Goal: Task Accomplishment & Management: Use online tool/utility

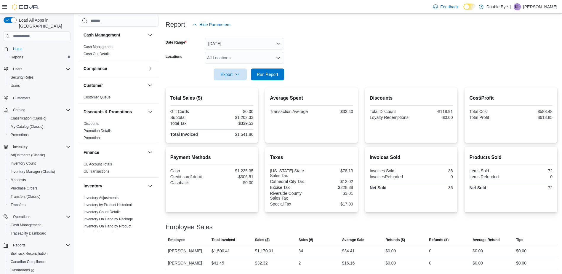
scroll to position [41, 0]
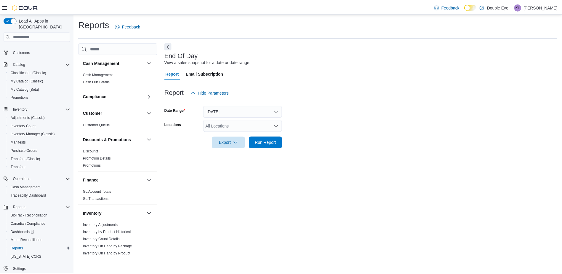
scroll to position [49, 0]
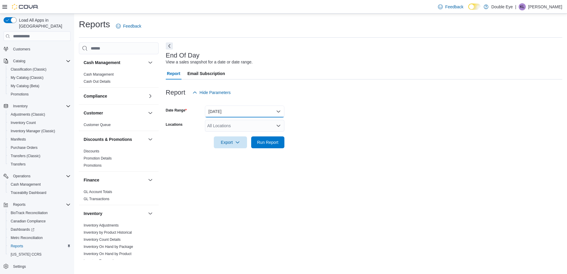
click at [234, 116] on button "[DATE]" at bounding box center [244, 112] width 79 height 12
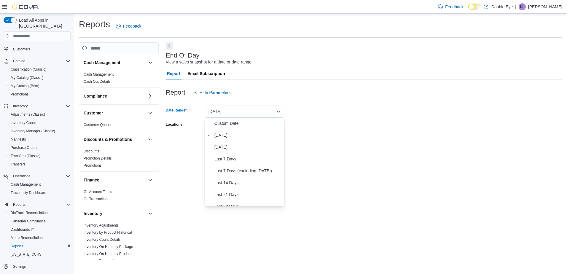
click at [261, 93] on div "Report Hide Parameters" at bounding box center [364, 93] width 396 height 12
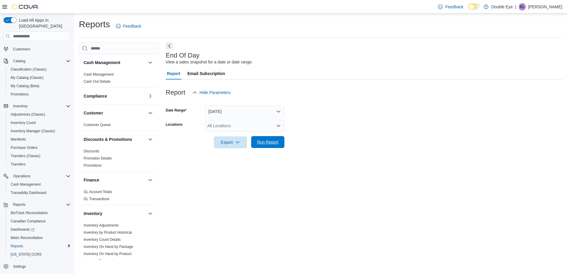
click at [261, 141] on span "Run Report" at bounding box center [267, 142] width 21 height 6
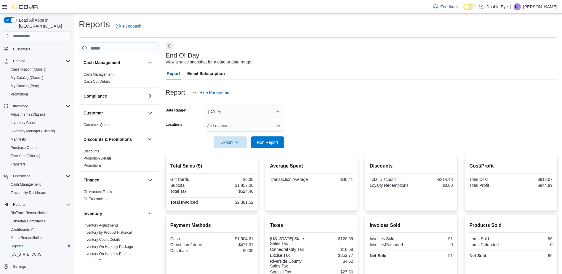
click at [176, 141] on div "Export Run Report" at bounding box center [225, 142] width 119 height 12
click at [178, 147] on div "Export Run Report" at bounding box center [225, 142] width 119 height 12
